Goal: Task Accomplishment & Management: Manage account settings

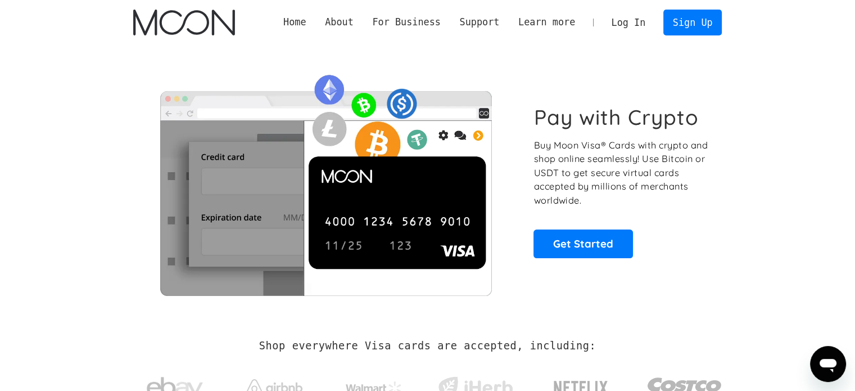
click at [636, 22] on link "Log In" at bounding box center [628, 22] width 53 height 25
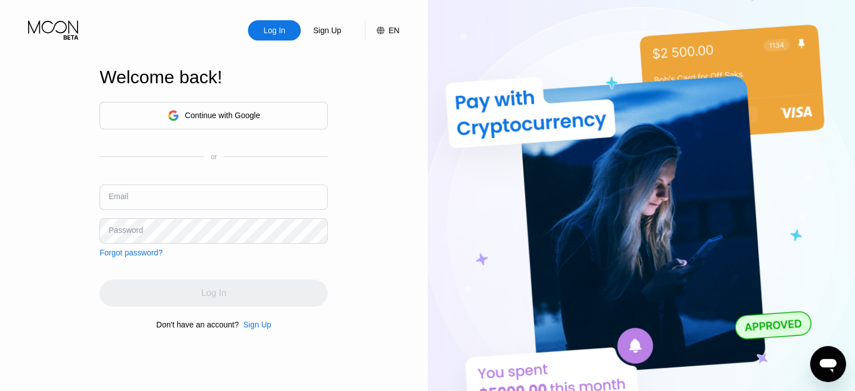
click at [216, 116] on div "Continue with Google" at bounding box center [222, 115] width 75 height 9
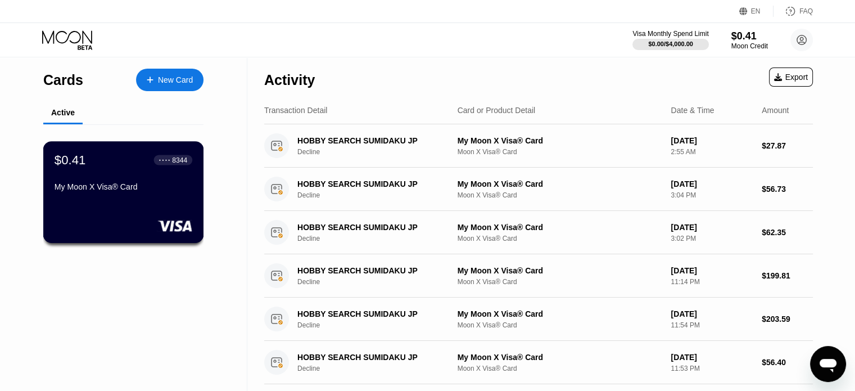
click at [128, 189] on div "My Moon X Visa® Card" at bounding box center [124, 186] width 138 height 9
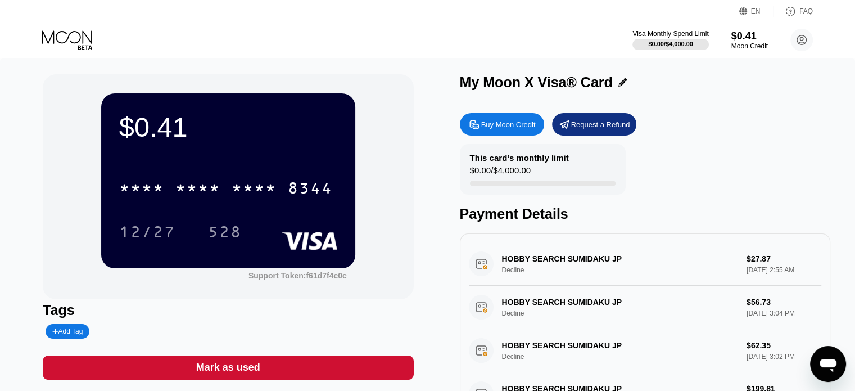
click at [279, 175] on div "* * * * * * * * * * * * 8344" at bounding box center [228, 184] width 218 height 38
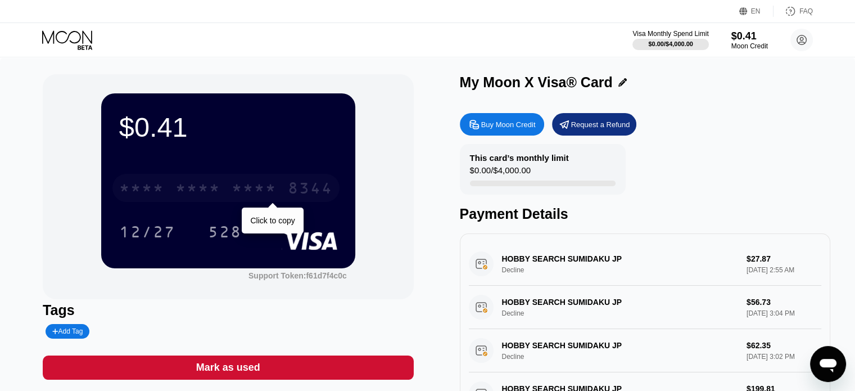
click at [275, 191] on div "* * * *" at bounding box center [254, 189] width 45 height 18
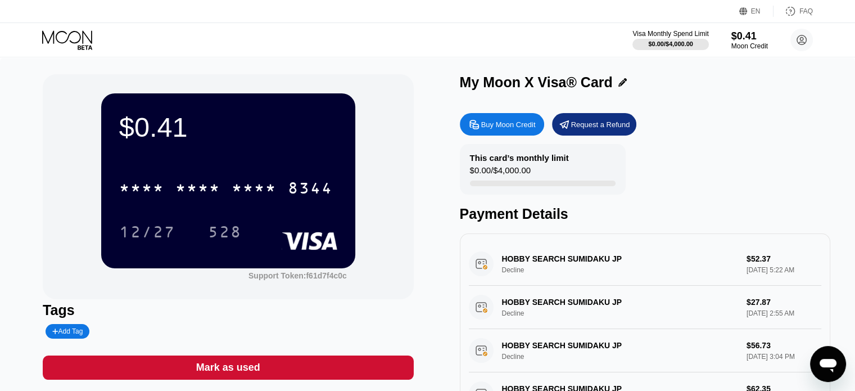
click at [588, 129] on div "Request a Refund" at bounding box center [600, 125] width 59 height 10
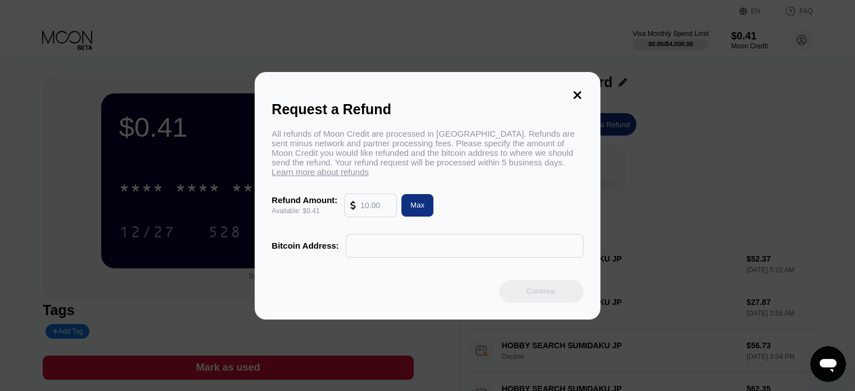
click at [578, 91] on icon at bounding box center [577, 95] width 8 height 8
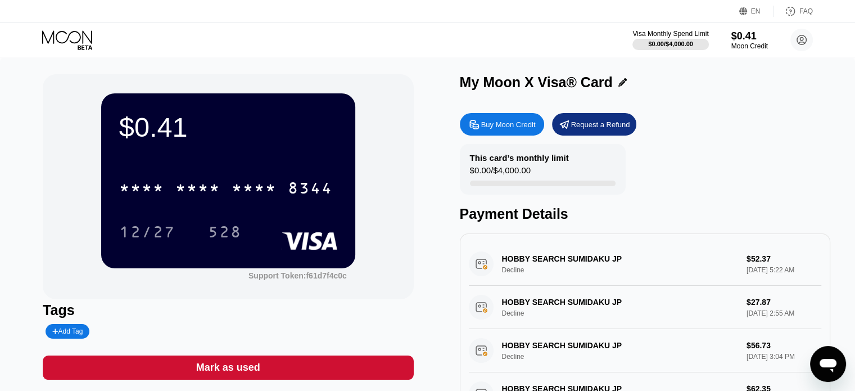
click at [490, 123] on div "Buy Moon Credit" at bounding box center [508, 125] width 55 height 10
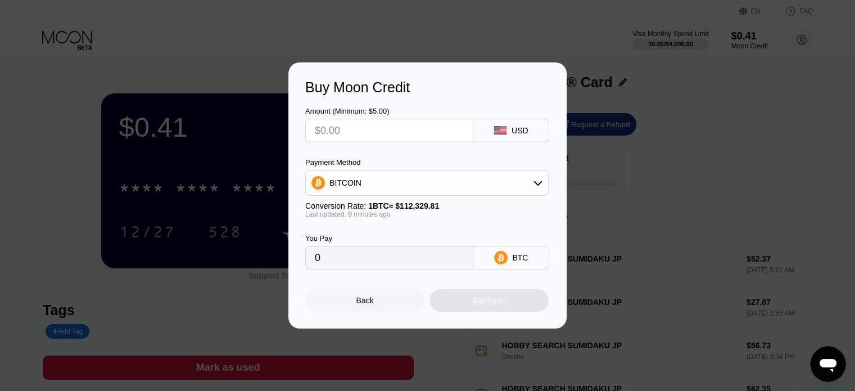
click at [455, 184] on div "BITCOIN" at bounding box center [427, 182] width 242 height 22
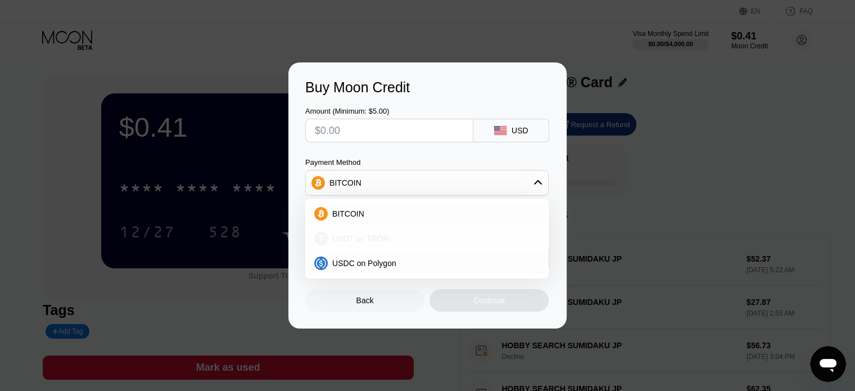
click at [365, 238] on span "USDT on TRON" at bounding box center [360, 238] width 57 height 9
type input "0.00"
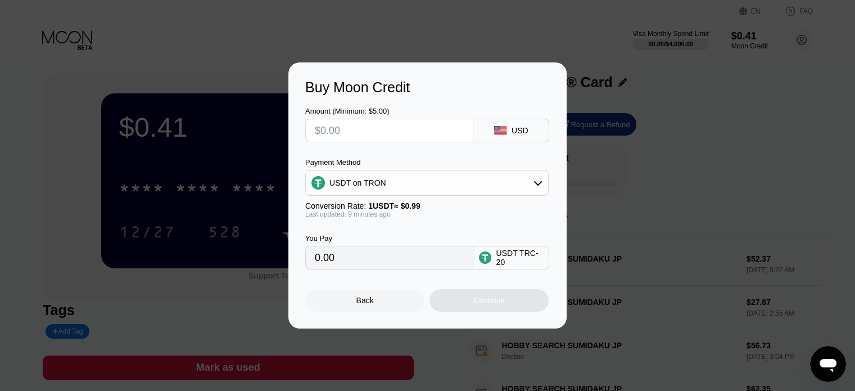
click at [333, 263] on input "0.00" at bounding box center [389, 257] width 149 height 22
click at [504, 258] on div "USDT TRC-20" at bounding box center [519, 257] width 47 height 18
click at [367, 264] on input "0.00" at bounding box center [389, 257] width 149 height 22
click at [368, 258] on input "0.00" at bounding box center [389, 257] width 149 height 22
click at [365, 263] on input "0.00" at bounding box center [389, 257] width 149 height 22
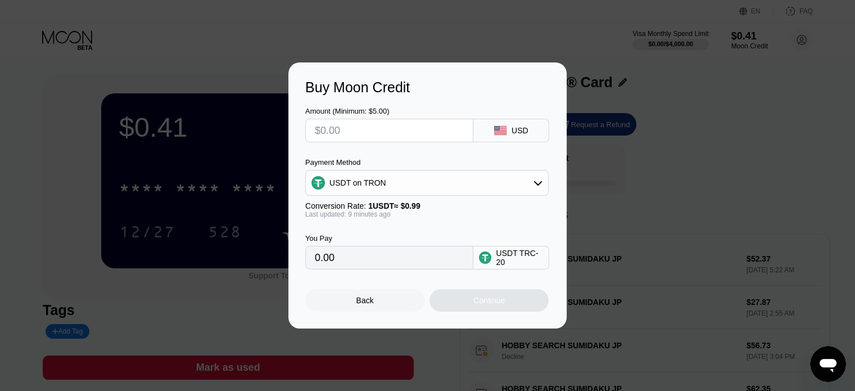
click at [678, 179] on div "Buy Moon Credit Amount (Minimum: $5.00) USD Payment Method USDT on TRON Convers…" at bounding box center [427, 195] width 855 height 266
click at [356, 305] on div "Back" at bounding box center [364, 300] width 17 height 9
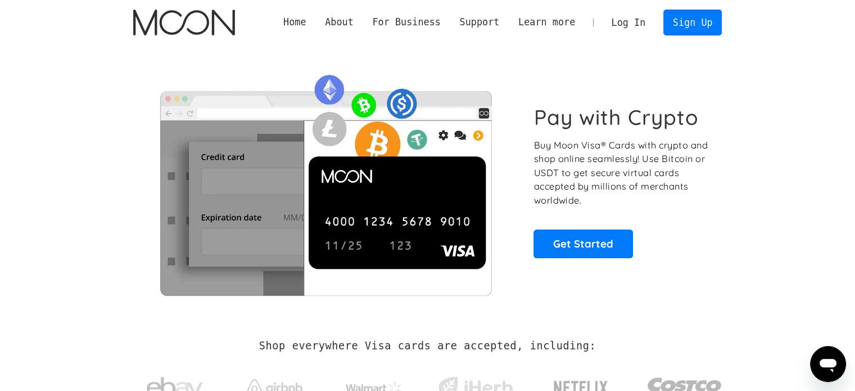
click at [629, 19] on link "Log In" at bounding box center [628, 22] width 53 height 25
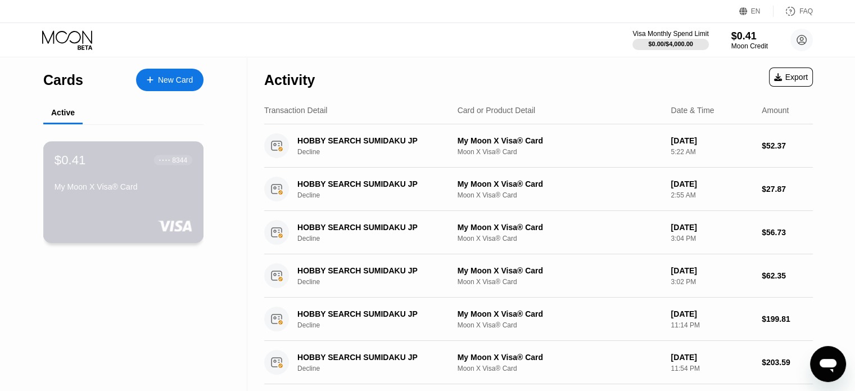
click at [126, 191] on div "My Moon X Visa® Card" at bounding box center [124, 186] width 138 height 9
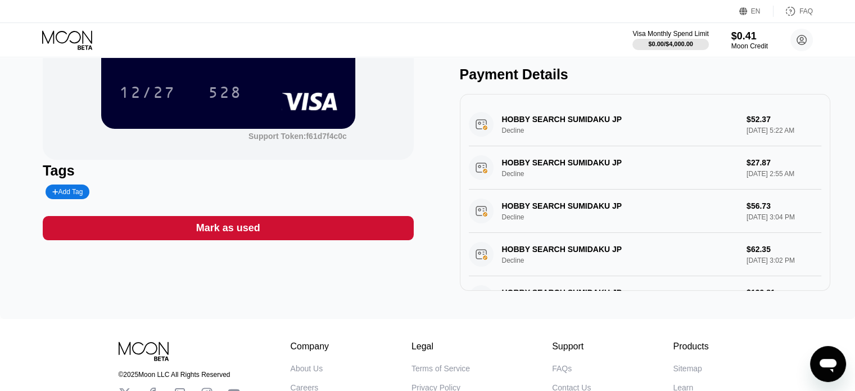
scroll to position [225, 0]
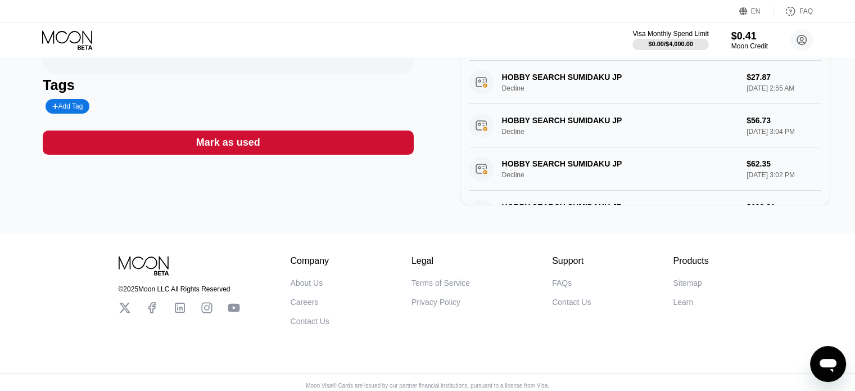
click at [563, 287] on div "FAQs" at bounding box center [562, 282] width 20 height 9
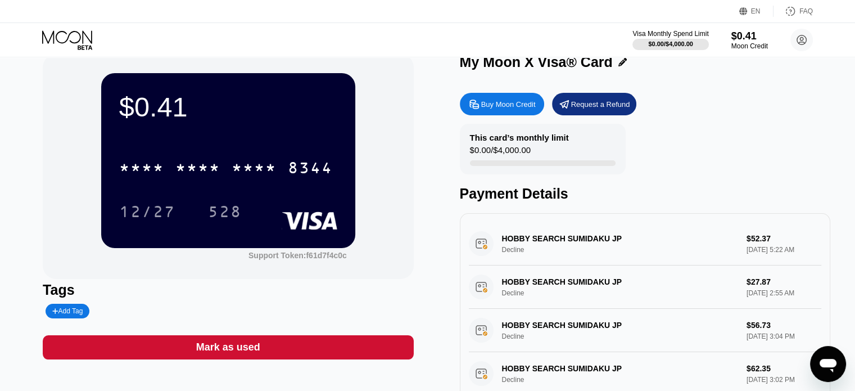
scroll to position [19, 0]
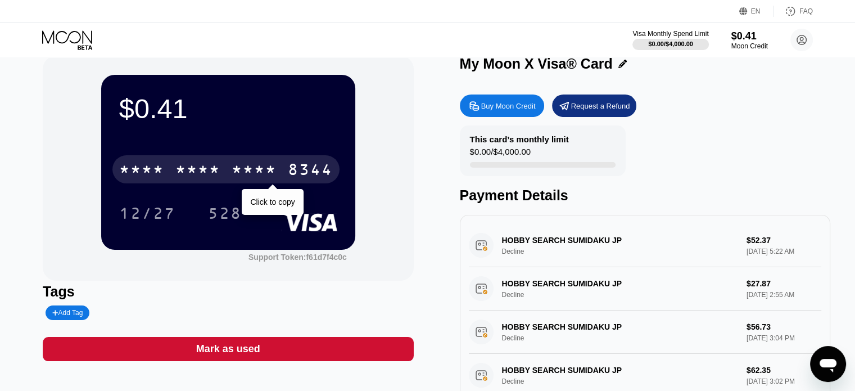
click at [248, 173] on div "* * * *" at bounding box center [254, 171] width 45 height 18
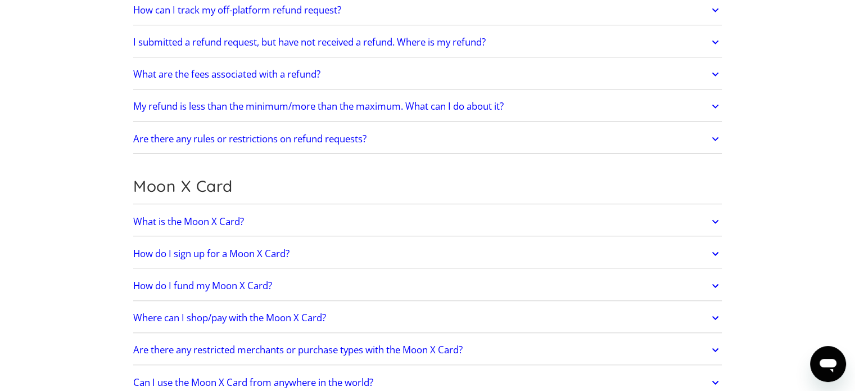
scroll to position [731, 0]
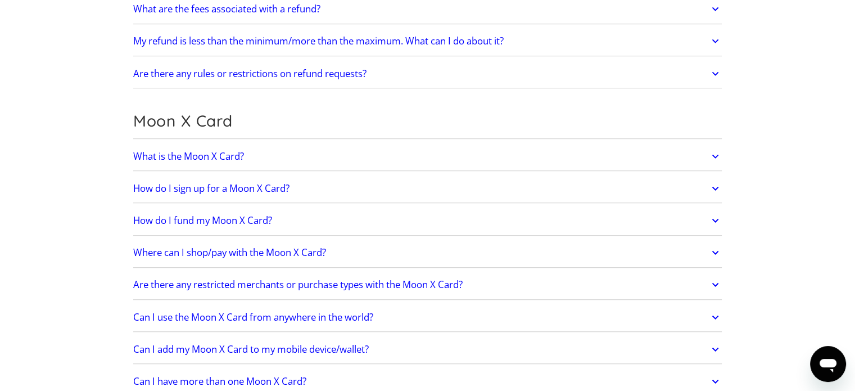
click at [228, 151] on h2 "What is the Moon X Card?" at bounding box center [188, 156] width 111 height 11
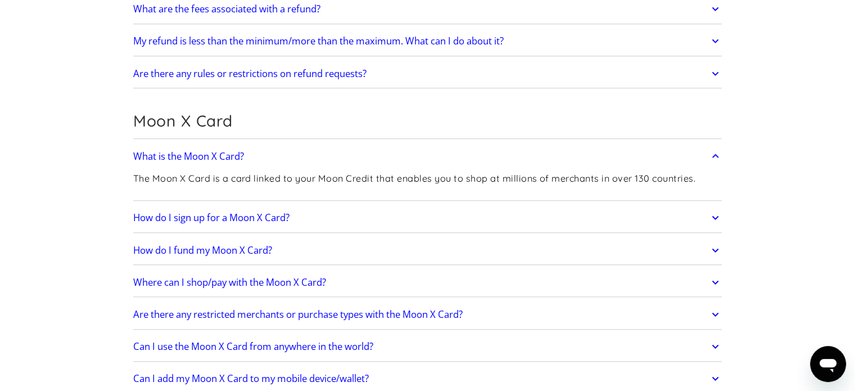
click at [228, 151] on h2 "What is the Moon X Card?" at bounding box center [188, 156] width 111 height 11
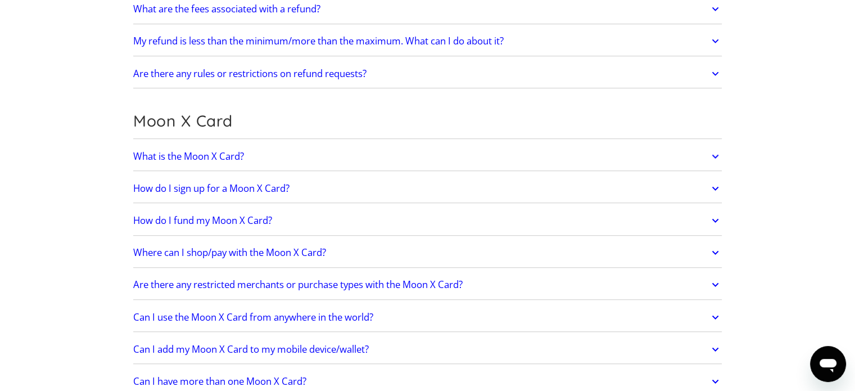
click at [238, 186] on h2 "How do I sign up for a Moon X Card?" at bounding box center [211, 188] width 156 height 11
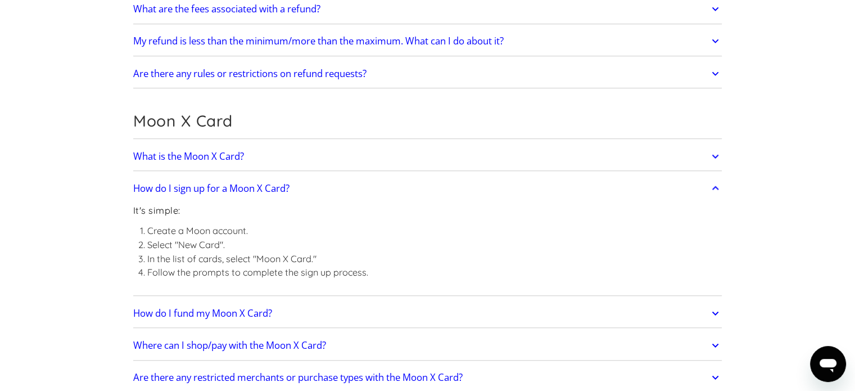
click at [238, 186] on h2 "How do I sign up for a Moon X Card?" at bounding box center [211, 188] width 156 height 11
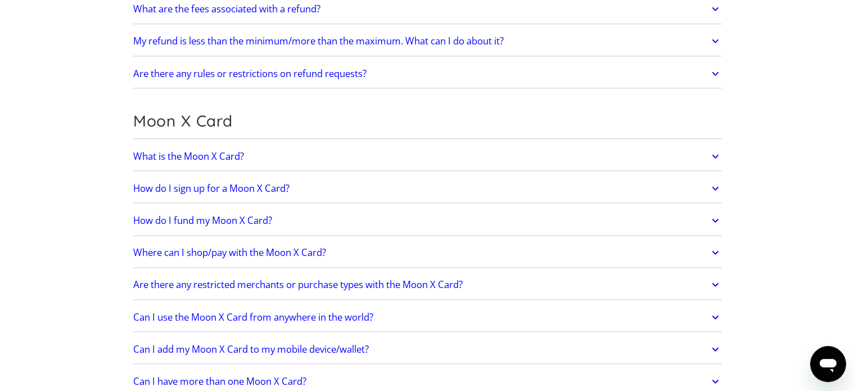
click at [222, 216] on h2 "How do I fund my Moon X Card?" at bounding box center [202, 220] width 139 height 11
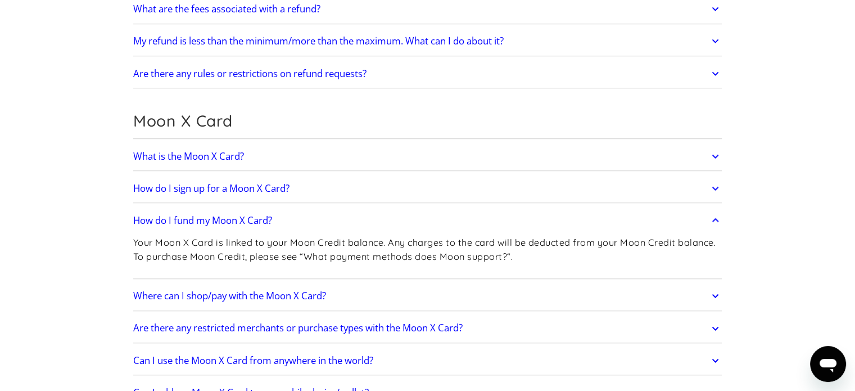
click at [222, 216] on h2 "How do I fund my Moon X Card?" at bounding box center [202, 220] width 139 height 11
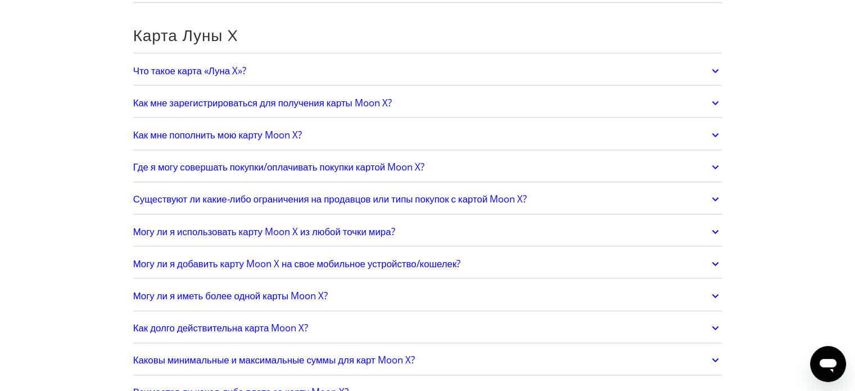
scroll to position [846, 0]
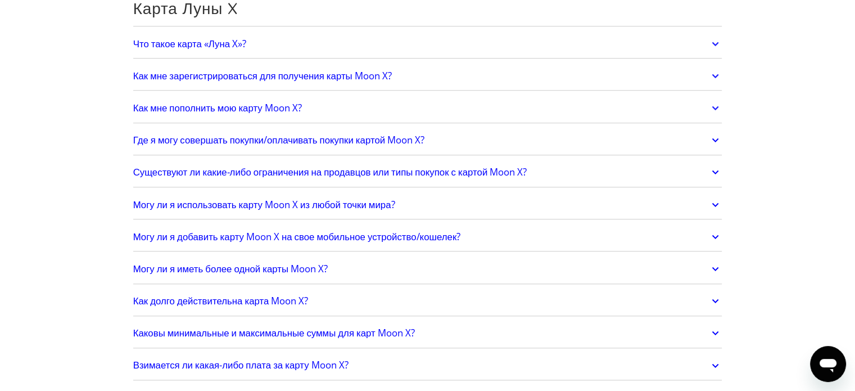
click at [224, 296] on font "Как долго действительна карта Moon X?" at bounding box center [220, 300] width 175 height 13
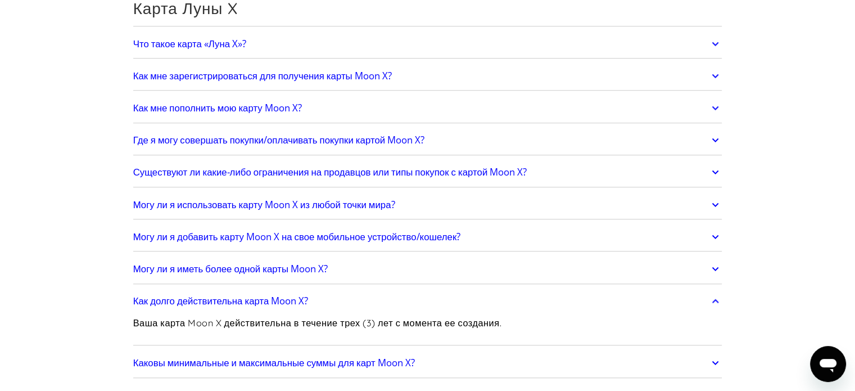
click at [717, 295] on icon at bounding box center [715, 301] width 13 height 20
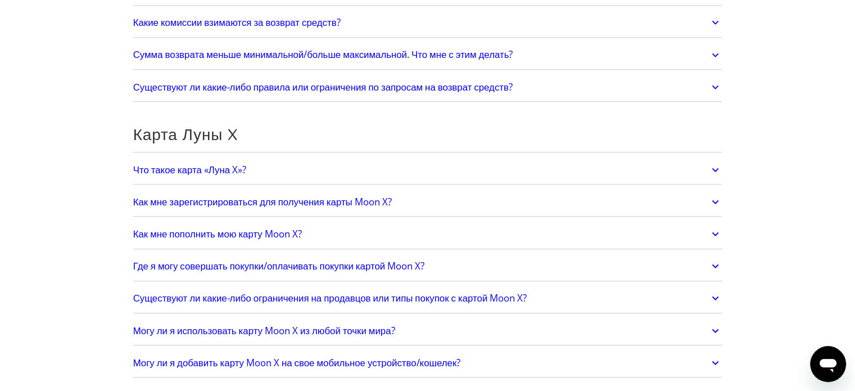
scroll to position [733, 0]
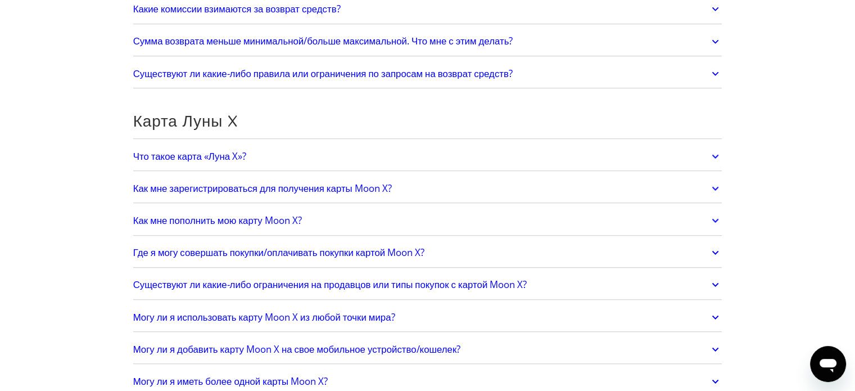
click at [264, 155] on link "Что такое карта «Луна X»?" at bounding box center [427, 156] width 589 height 24
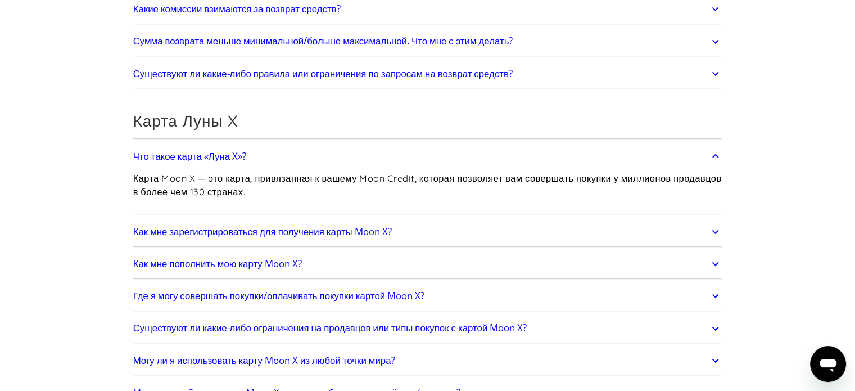
click at [270, 148] on link "Что такое карта «Луна X»?" at bounding box center [427, 156] width 589 height 24
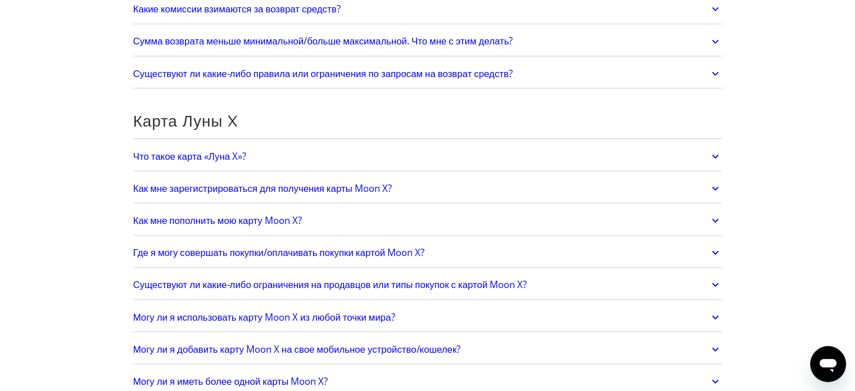
click at [264, 184] on font "Как мне зарегистрироваться для получения карты Moon X?" at bounding box center [262, 188] width 259 height 13
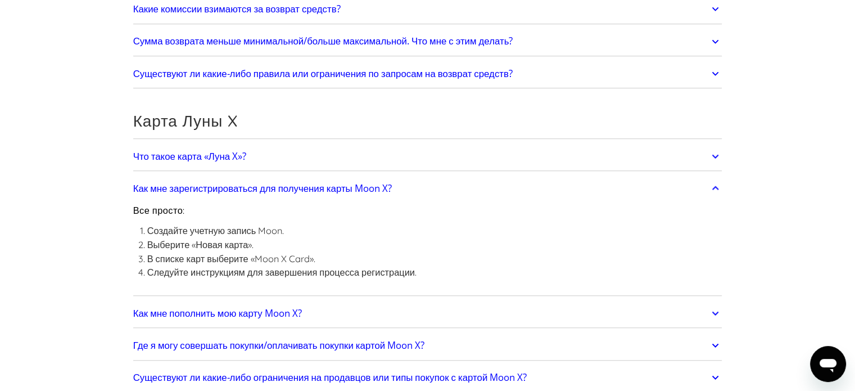
click at [264, 184] on font "Как мне зарегистрироваться для получения карты Moon X?" at bounding box center [262, 188] width 259 height 13
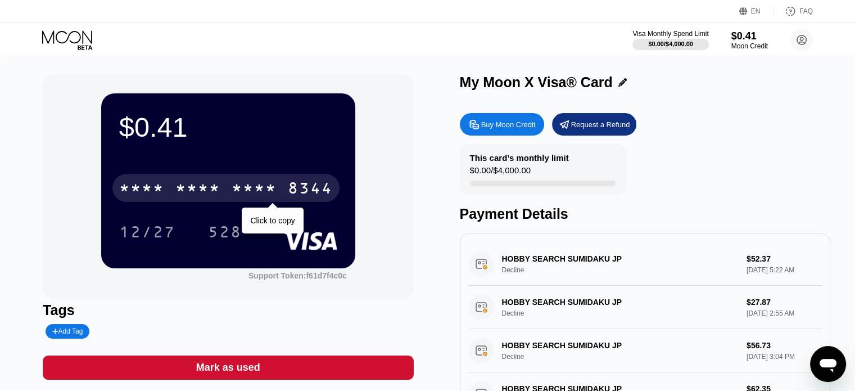
click at [256, 192] on div "* * * *" at bounding box center [254, 189] width 45 height 18
click at [267, 193] on div "2305" at bounding box center [254, 189] width 45 height 18
